Goal: Task Accomplishment & Management: Complete application form

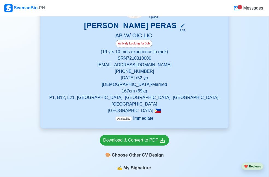
scroll to position [27, 0]
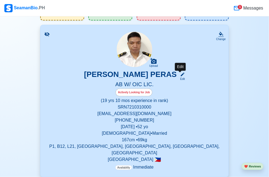
click at [182, 75] on icon at bounding box center [183, 75] width 4 height 4
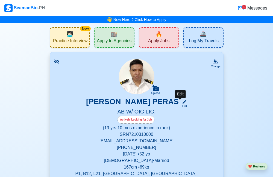
select select "Actively Looking for Job"
select select "Visible for Hiring"
select select "Married"
select select "[DEMOGRAPHIC_DATA]"
select select "PH"
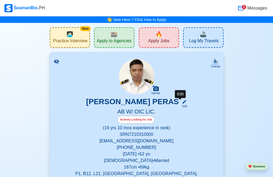
select select "19"
select select "10"
select select "4102416000000"
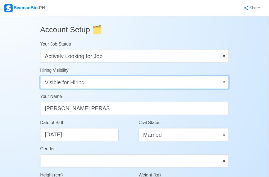
click at [188, 84] on select "Visible for Hiring Not Visible for Hiring" at bounding box center [134, 82] width 189 height 13
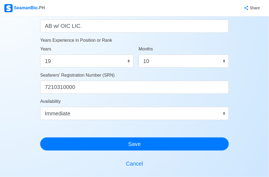
scroll to position [268, 0]
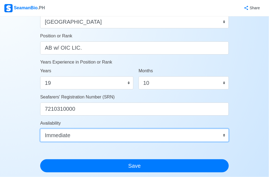
click at [189, 134] on select "Immediate [DATE] [DATE] [DATE] [DATE] [DATE] [DATE] [DATE] [DATE] [DATE]" at bounding box center [134, 135] width 189 height 13
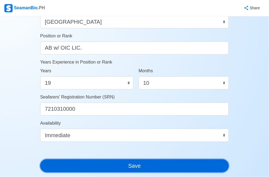
click at [145, 164] on button "Save" at bounding box center [134, 166] width 189 height 13
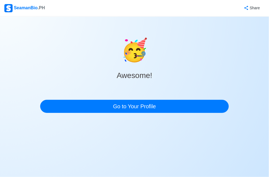
scroll to position [0, 0]
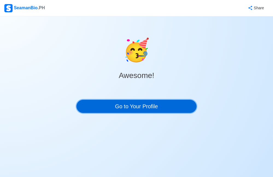
click at [146, 107] on link "Go to Your Profile" at bounding box center [137, 106] width 120 height 13
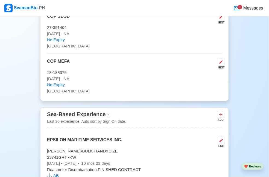
scroll to position [1012, 0]
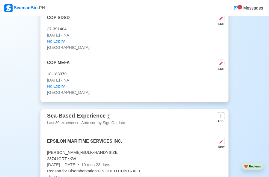
click at [238, 7] on icon at bounding box center [236, 8] width 7 height 7
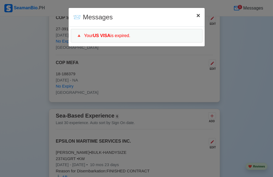
click at [198, 16] on span "×" at bounding box center [198, 15] width 4 height 7
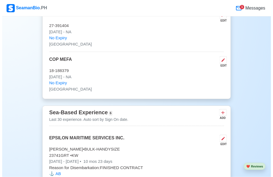
scroll to position [1021, 0]
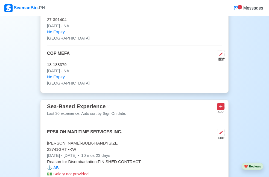
click at [218, 104] on icon at bounding box center [220, 106] width 5 height 5
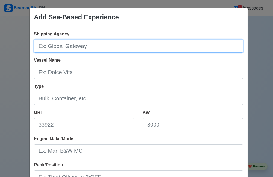
click at [66, 44] on input "Shipping Agency" at bounding box center [138, 46] width 209 height 13
type input "m"
type input "[PERSON_NAME] SHIPPING LINES INC."
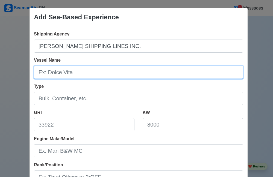
click at [79, 75] on input "Vessel Name" at bounding box center [138, 72] width 209 height 13
type input "MC GUARDIAN"
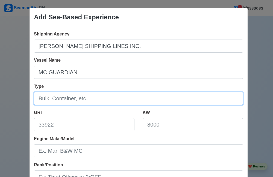
click at [81, 101] on input "Type" at bounding box center [138, 98] width 209 height 13
type input "D"
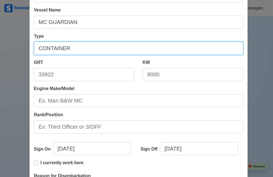
scroll to position [55, 0]
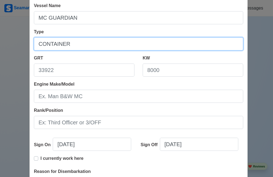
type input "CONTAINER"
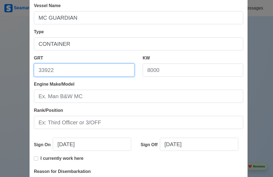
click at [55, 70] on input "GRT" at bounding box center [84, 70] width 101 height 13
type input "6704"
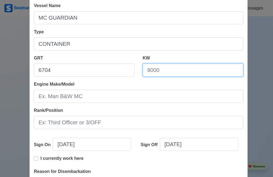
click at [164, 70] on input "KW" at bounding box center [193, 70] width 101 height 13
type input "6300"
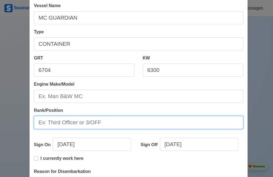
click at [100, 124] on input "Rank/Position" at bounding box center [138, 122] width 209 height 13
click at [82, 122] on input "Rank/Position" at bounding box center [138, 122] width 209 height 13
type input "THIRD OFFICER"
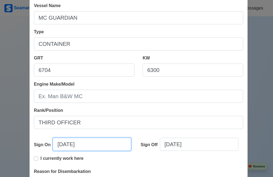
select select "****"
select select "*********"
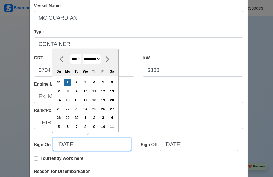
click at [62, 144] on input "[DATE]" at bounding box center [92, 144] width 78 height 13
type input "[DATE]"
select select "*******"
type input "[DATE]"
select select "********"
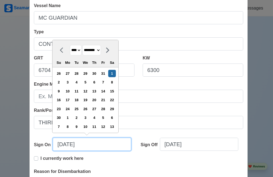
type input "[DATE]"
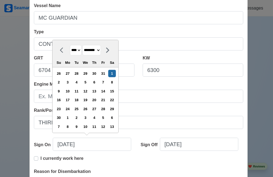
click at [79, 51] on select "**** **** **** **** **** **** **** **** **** **** **** **** **** **** **** ****…" at bounding box center [75, 50] width 11 height 11
select select "****"
click at [70, 54] on select "**** **** **** **** **** **** **** **** **** **** **** **** **** **** **** ****…" at bounding box center [75, 50] width 11 height 11
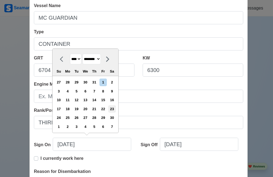
click at [113, 110] on div "23" at bounding box center [111, 109] width 7 height 7
type input "[DATE]"
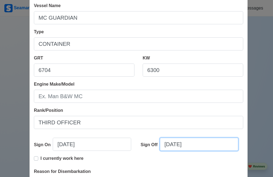
select select "****"
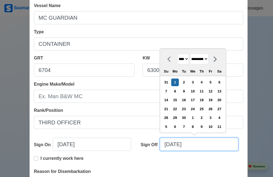
click at [178, 146] on input "[DATE]" at bounding box center [199, 144] width 78 height 13
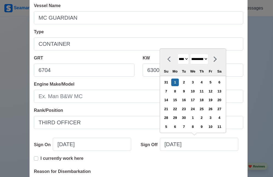
click at [208, 59] on select "******* ******** ***** ***** *** **** **** ****** ********* ******* ******** **…" at bounding box center [199, 59] width 18 height 11
select select "******"
click at [190, 54] on select "******* ******** ***** ***** *** **** **** ****** ********* ******* ******** **…" at bounding box center [199, 59] width 18 height 11
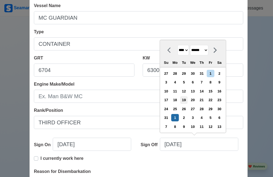
click at [186, 100] on div "19" at bounding box center [183, 100] width 7 height 7
type input "[DATE]"
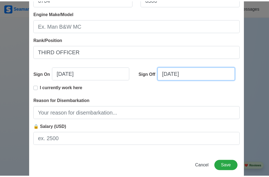
scroll to position [134, 0]
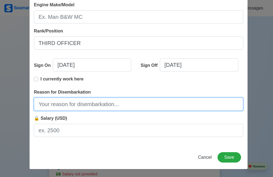
click at [120, 105] on input "Reason for Disembarkation" at bounding box center [138, 104] width 209 height 13
type input "FINISHED CONTRACT"
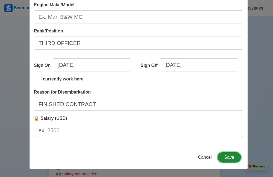
click at [228, 157] on button "Save" at bounding box center [230, 158] width 24 height 10
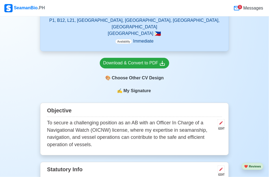
scroll to position [146, 0]
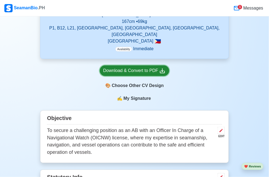
click at [139, 68] on div "Download & Convert to PDF" at bounding box center [134, 71] width 63 height 7
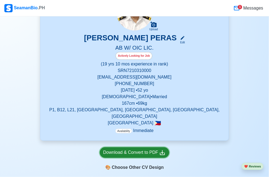
scroll to position [0, 0]
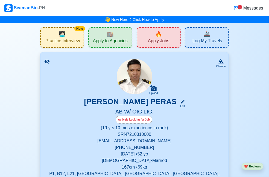
click at [154, 38] on span "Apply Jobs" at bounding box center [158, 41] width 21 height 7
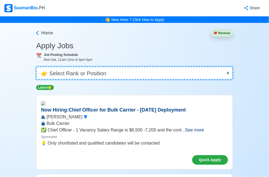
click at [163, 72] on select "👉 Select Rank or Position Master Chief Officer 2nd Officer 3rd Officer Junior O…" at bounding box center [134, 73] width 197 height 13
select select "Junior Officer"
click at [49, 67] on select "👉 Select Rank or Position Master Chief Officer 2nd Officer 3rd Officer Junior O…" at bounding box center [134, 73] width 197 height 13
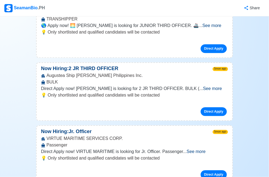
scroll to position [301, 0]
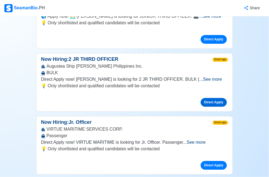
click at [202, 104] on link "Direct Apply" at bounding box center [214, 102] width 26 height 9
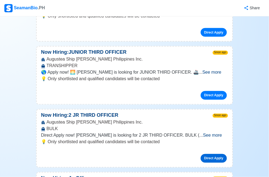
scroll to position [137, 0]
